Goal: Ask a question

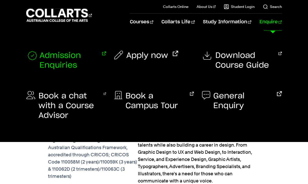
click at [63, 60] on span "Admission Enquiries" at bounding box center [69, 60] width 58 height 19
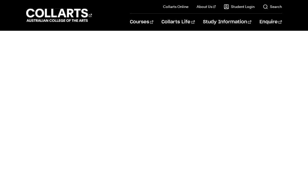
scroll to position [270, 0]
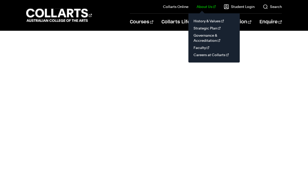
drag, startPoint x: 236, startPoint y: 59, endPoint x: 211, endPoint y: 4, distance: 60.6
click at [0, 0] on body "Courses Collarts Online Study 100% online About Us History & Values Strategic P…" at bounding box center [154, 108] width 308 height 757
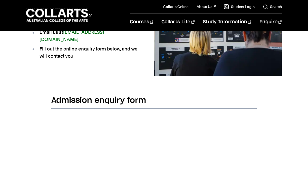
scroll to position [103, 0]
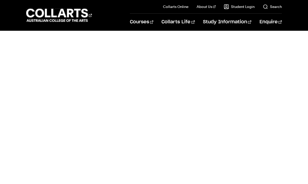
scroll to position [241, 0]
